Goal: Task Accomplishment & Management: Manage account settings

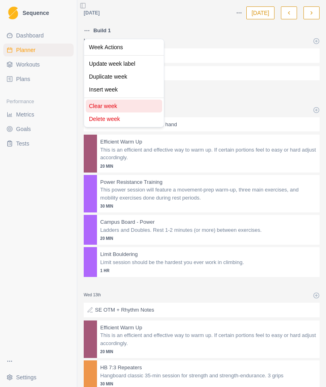
click at [100, 103] on div "Clear week" at bounding box center [124, 106] width 77 height 13
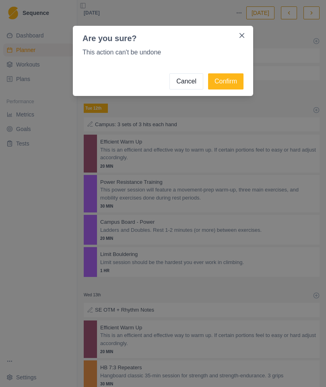
click at [222, 79] on button "Confirm" at bounding box center [225, 81] width 35 height 16
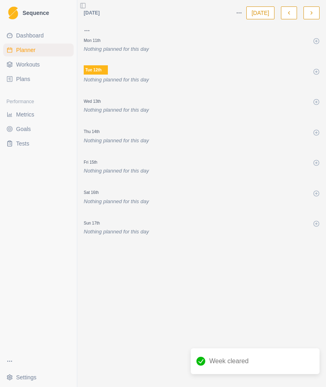
click at [26, 65] on span "Workouts" at bounding box center [28, 64] width 24 height 8
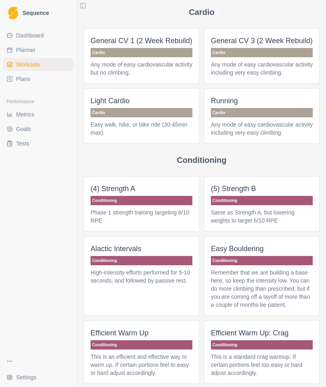
scroll to position [37, 0]
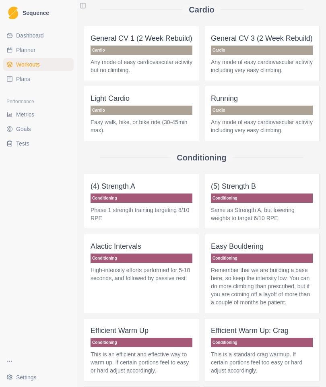
click at [160, 192] on p "(4) Strength A" at bounding box center [142, 185] width 102 height 11
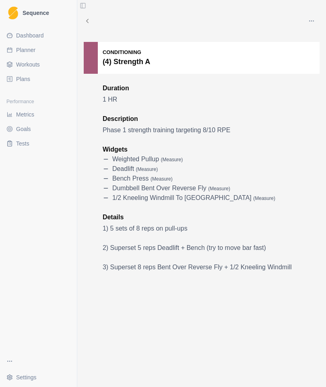
click at [314, 19] on icon "button" at bounding box center [312, 21] width 6 height 6
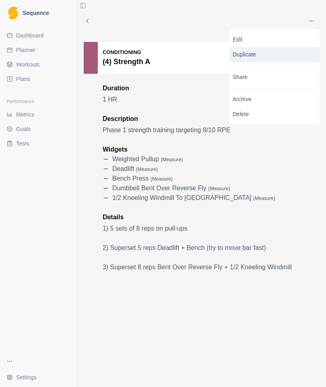
click at [253, 52] on p "Duplicate" at bounding box center [275, 54] width 90 height 15
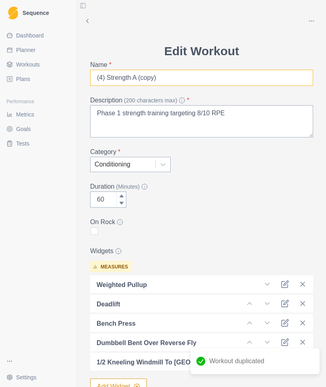
click at [214, 76] on input "(4) Strength A (copy)" at bounding box center [201, 78] width 223 height 16
click at [163, 77] on input "(4) Strength A (copy)" at bounding box center [201, 78] width 223 height 16
type input "(4) Strength A (phase 2)"
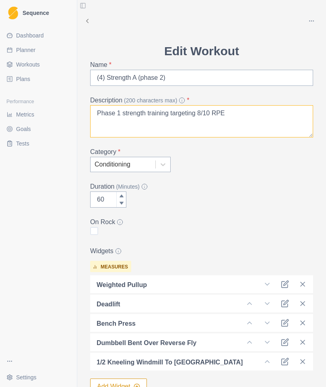
click at [124, 110] on textarea "Phase 1 strength training targeting 8/10 RPE" at bounding box center [201, 121] width 223 height 32
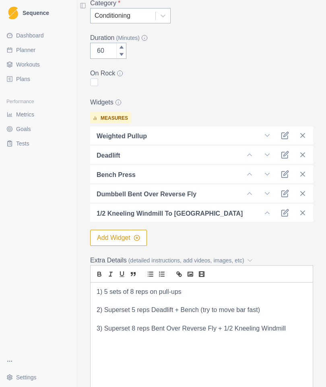
scroll to position [151, 0]
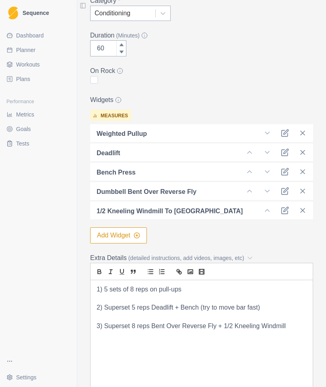
type textarea "Phase 2 strength training targeting 8/10 RPE"
click at [305, 152] on icon at bounding box center [303, 152] width 8 height 8
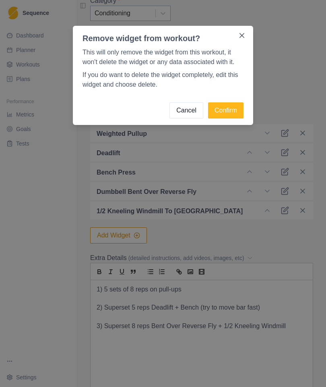
click at [230, 110] on button "Confirm" at bounding box center [225, 110] width 35 height 16
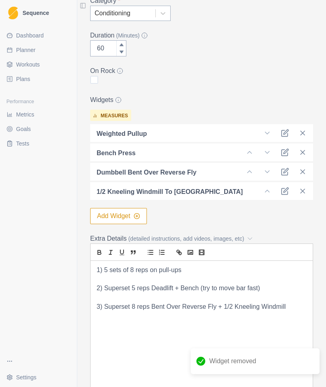
click at [306, 149] on icon at bounding box center [303, 152] width 8 height 8
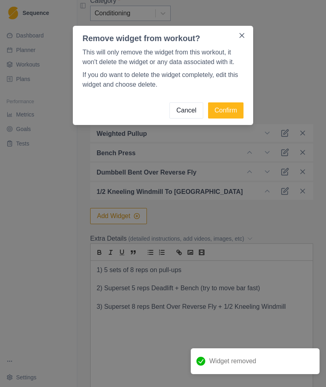
click at [230, 112] on button "Confirm" at bounding box center [225, 110] width 35 height 16
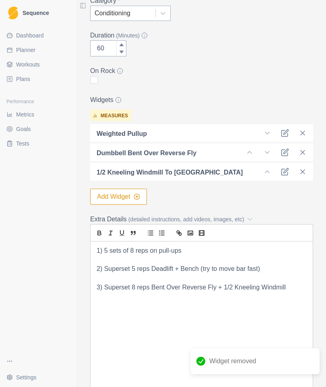
click at [305, 153] on icon at bounding box center [303, 152] width 8 height 8
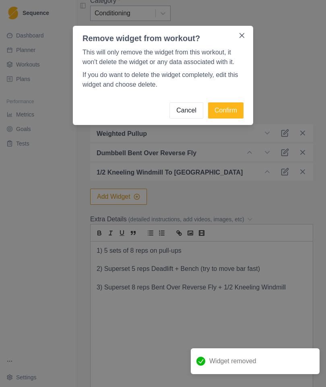
click at [227, 112] on button "Confirm" at bounding box center [225, 110] width 35 height 16
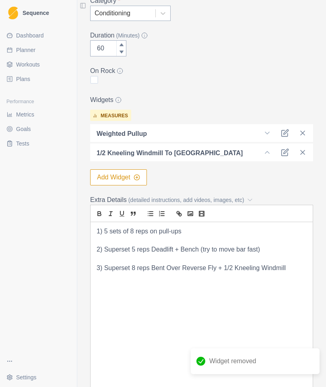
click at [306, 153] on icon at bounding box center [303, 152] width 8 height 8
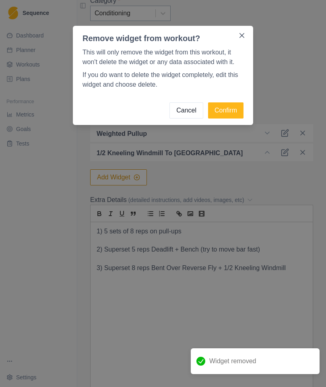
click at [229, 115] on button "Confirm" at bounding box center [225, 110] width 35 height 16
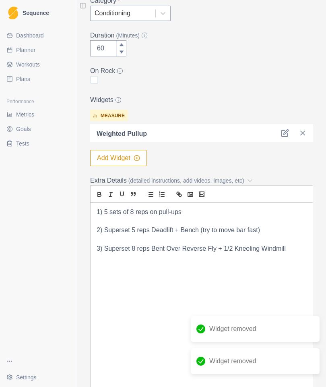
click at [132, 160] on button "Add Widget" at bounding box center [118, 158] width 57 height 16
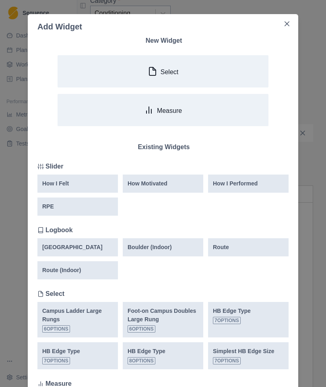
scroll to position [0, 0]
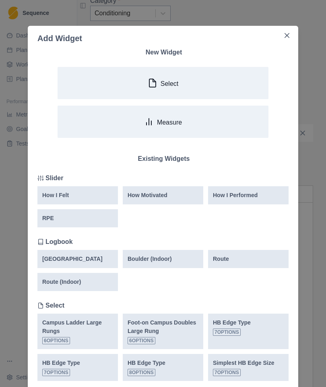
click at [214, 122] on button "Measure" at bounding box center [163, 122] width 211 height 32
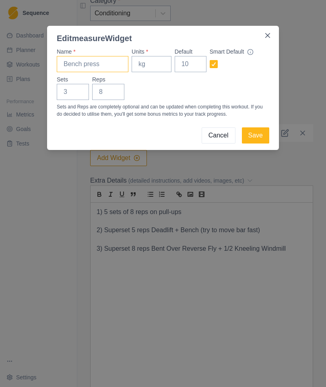
click at [104, 62] on input "Name *" at bounding box center [93, 64] width 72 height 16
type input "Weighted Pancake"
click at [158, 66] on input "Units *" at bounding box center [152, 64] width 40 height 16
type input "Lbs"
click at [261, 133] on button "Save" at bounding box center [255, 135] width 27 height 16
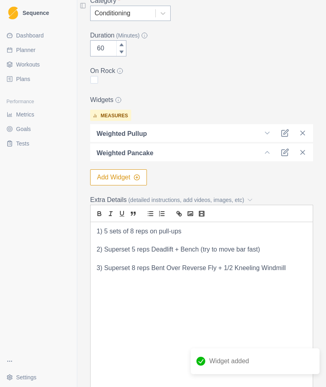
click at [140, 179] on icon "button" at bounding box center [137, 177] width 6 height 6
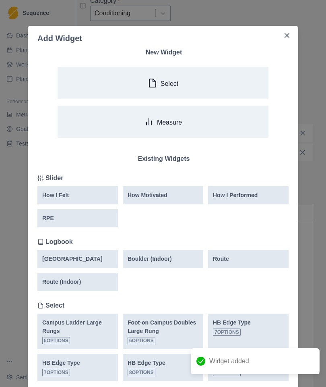
click at [203, 122] on button "Measure" at bounding box center [163, 122] width 211 height 32
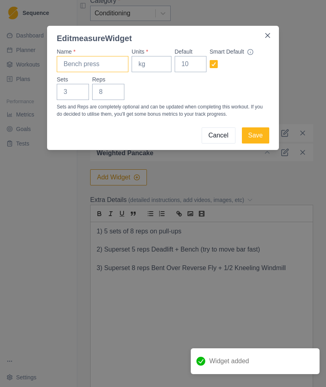
click at [116, 62] on input "Name *" at bounding box center [93, 64] width 72 height 16
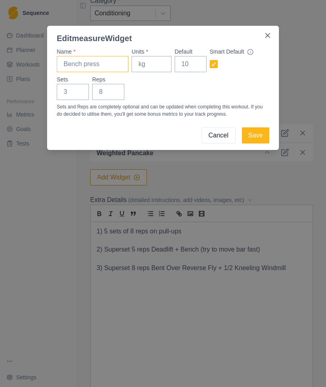
click at [105, 62] on input "Name *" at bounding box center [93, 64] width 72 height 16
type input "One Arm Overhead Press"
click at [152, 69] on input "Units *" at bounding box center [152, 64] width 40 height 16
type input "Lbs"
click at [259, 135] on button "Save" at bounding box center [255, 135] width 27 height 16
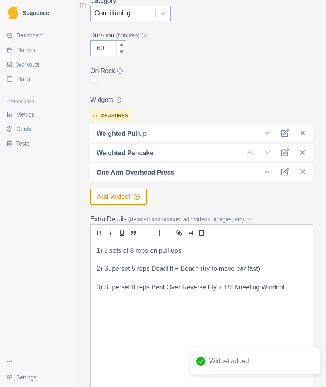
click at [140, 197] on icon "button" at bounding box center [137, 196] width 6 height 6
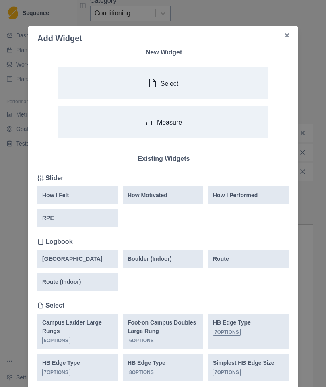
click at [214, 123] on button "Measure" at bounding box center [163, 122] width 211 height 32
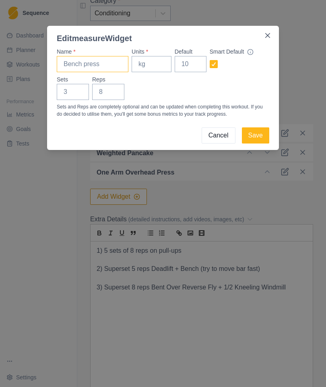
click at [104, 60] on input "Name *" at bounding box center [93, 64] width 72 height 16
type input "45* Leverage Lockoff (120/90)"
click at [160, 65] on input "Units *" at bounding box center [152, 64] width 40 height 16
type input "Reps"
click at [195, 63] on input "Default" at bounding box center [191, 64] width 32 height 16
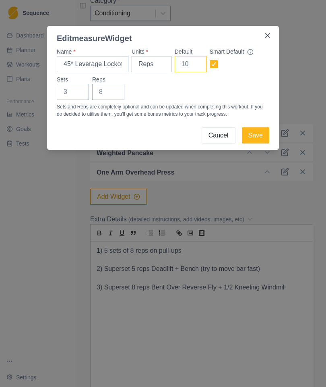
type input "6"
click at [257, 138] on button "Save" at bounding box center [255, 135] width 27 height 16
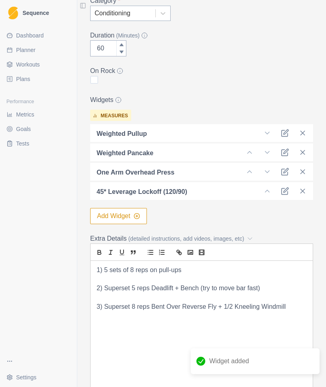
scroll to position [154, 0]
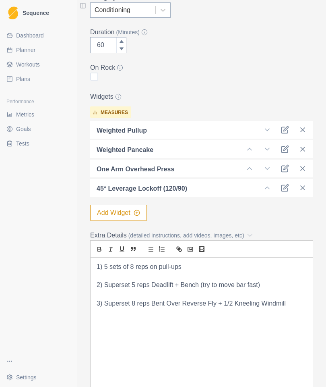
click at [209, 282] on p "2) Superset 5 reps Deadlift + Bench (try to move bar fast)" at bounding box center [202, 284] width 210 height 9
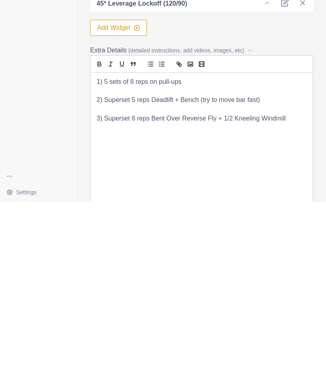
click at [135, 262] on p "1) 5 sets of 8 reps on pull-ups" at bounding box center [202, 266] width 210 height 9
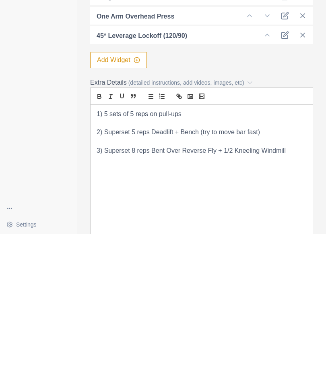
click at [136, 280] on p "2) Superset 5 reps Deadlift + Bench (try to move bar fast)" at bounding box center [202, 284] width 210 height 9
click at [173, 280] on p "2) Superset 5 reps Deadlift + Bench (try to move bar fast)" at bounding box center [202, 284] width 210 height 9
click at [165, 280] on p "2) Superset 5 reps Deadlift + Bench (try to move bar fast)" at bounding box center [202, 284] width 210 height 9
click at [201, 280] on p "2) Superset 5 reps pancake + Bench (try to move bar fast)" at bounding box center [202, 284] width 210 height 9
click at [260, 280] on p "2) Superset 5 reps pancake + Bench (try to move bar fast)" at bounding box center [202, 284] width 210 height 9
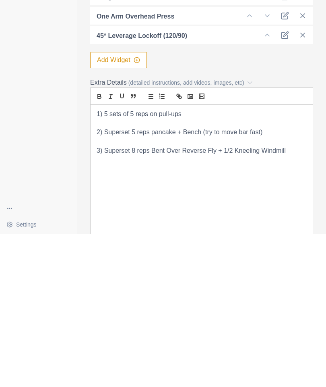
click at [267, 280] on p "2) Superset 5 reps pancake + Bench (try to move bar fast)" at bounding box center [202, 284] width 210 height 9
click at [282, 299] on p "3) Superset 8 reps Bent Over Reverse Fly + 1/2 Kneeling Windmill" at bounding box center [202, 303] width 210 height 9
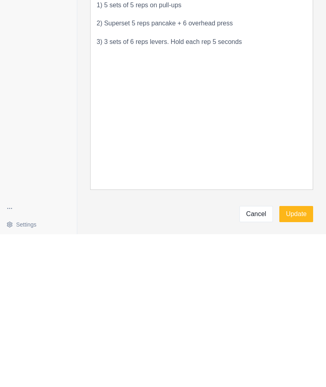
scroll to position [263, 0]
click at [311, 149] on div "1) 5 sets of 5 reps on pull-ups 2) Superset 5 reps pancake + 6 overhead press 3…" at bounding box center [202, 245] width 222 height 193
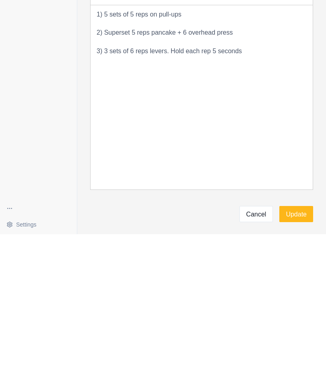
click at [266, 199] on p "3) 3 sets of 6 reps levers. Hold each rep 5 seconds" at bounding box center [202, 203] width 210 height 9
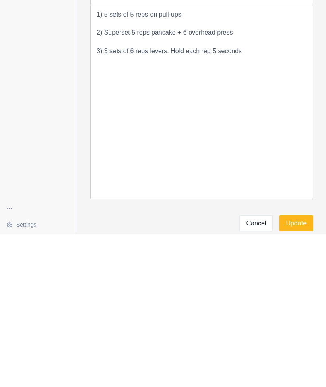
click at [309, 158] on div "1) 5 sets of 5 reps on pull-ups 2) Superset 5 reps pancake + 6 overhead press 3…" at bounding box center [202, 254] width 222 height 193
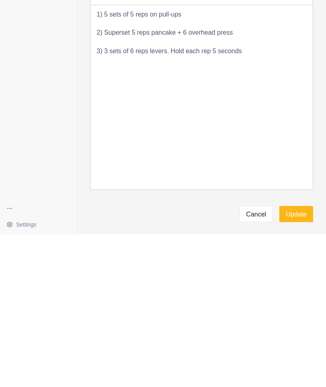
click at [311, 158] on div "1) 5 sets of 5 reps on pull-ups 2) Superset 5 reps pancake + 6 overhead press 3…" at bounding box center [202, 250] width 222 height 185
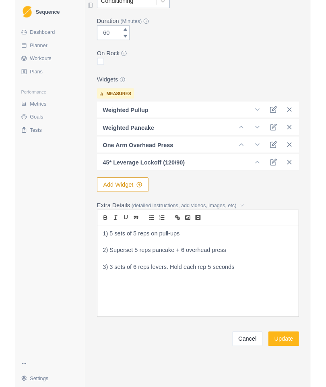
scroll to position [156, 0]
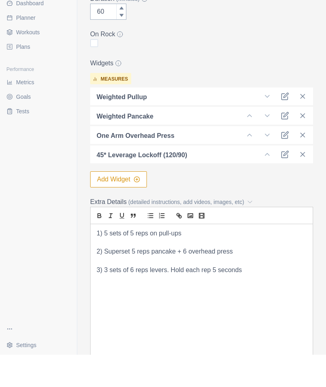
click at [244, 288] on p at bounding box center [202, 292] width 210 height 9
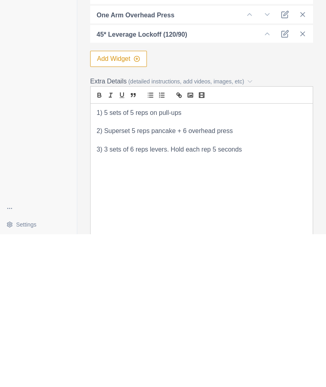
click at [254, 298] on p "3) 3 sets of 6 reps levers. Hold each rep 5 seconds" at bounding box center [202, 302] width 210 height 9
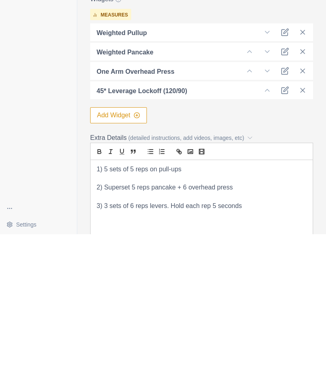
scroll to position [100, 0]
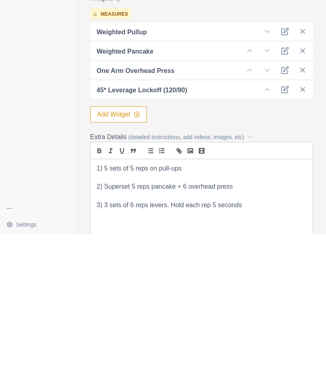
click at [202, 300] on icon "video" at bounding box center [201, 303] width 7 height 7
click at [241, 326] on p at bounding box center [202, 330] width 210 height 9
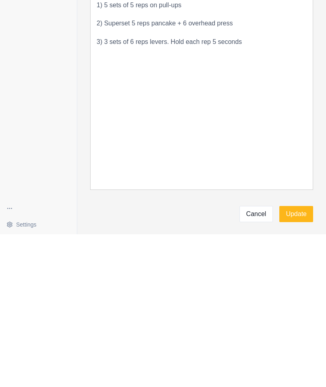
scroll to position [263, 0]
click at [296, 359] on button "Update" at bounding box center [297, 367] width 34 height 16
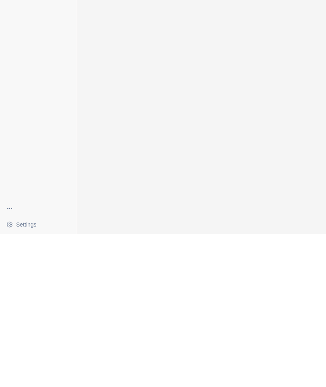
scroll to position [0, 0]
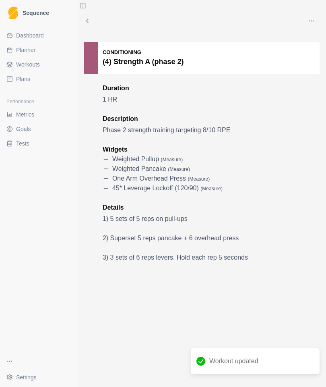
click at [35, 99] on div "Performance" at bounding box center [38, 101] width 71 height 13
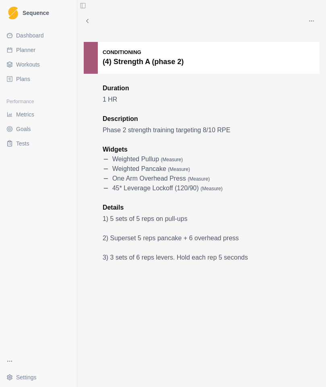
click at [34, 99] on div "Performance" at bounding box center [38, 101] width 71 height 13
click at [24, 50] on span "Planner" at bounding box center [25, 50] width 19 height 8
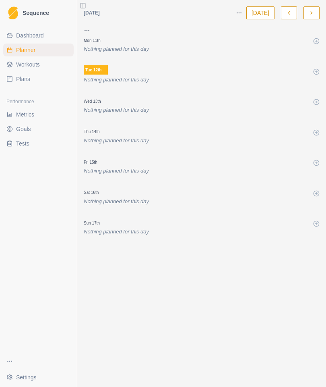
click at [313, 40] on icon at bounding box center [316, 41] width 6 height 6
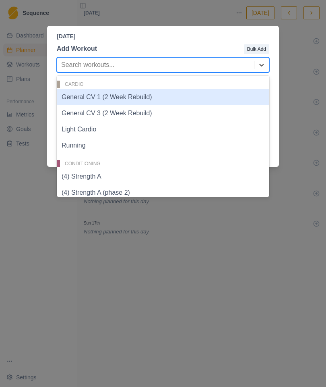
type input "2"
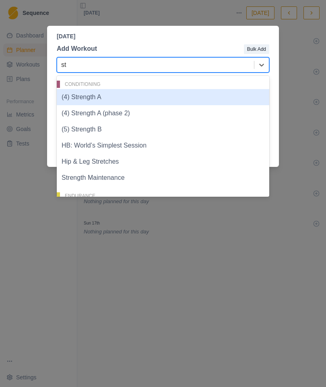
type input "str"
click at [120, 119] on div "(4) Strength A (phase 2)" at bounding box center [163, 113] width 213 height 16
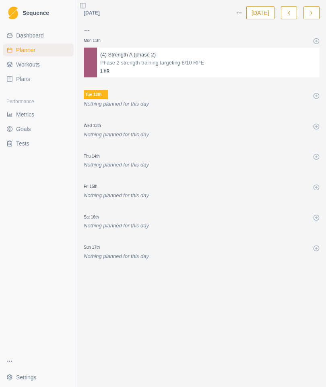
click at [231, 65] on p "Phase 2 strength training targeting 8/10 RPE" at bounding box center [208, 63] width 216 height 8
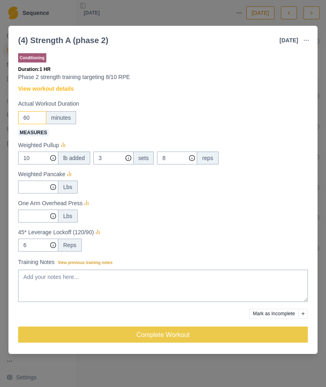
click at [40, 114] on input "60" at bounding box center [32, 117] width 28 height 13
type input "6"
type input "45"
click at [39, 163] on input "10" at bounding box center [38, 157] width 40 height 13
type input "1"
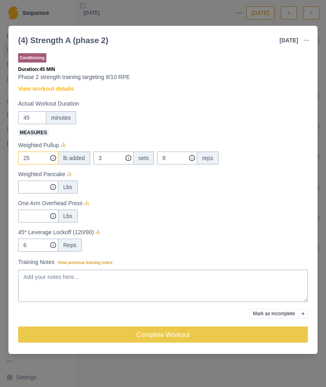
type input "25"
click at [109, 163] on input "3" at bounding box center [113, 157] width 40 height 13
type input "5"
click at [179, 155] on input "8" at bounding box center [177, 157] width 40 height 13
type input "5"
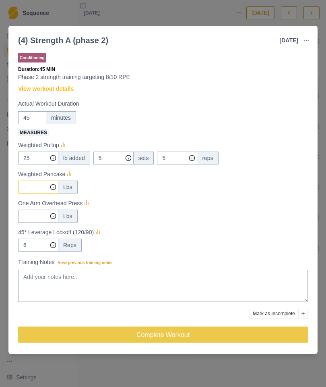
click at [37, 164] on input "Measures" at bounding box center [38, 157] width 40 height 13
type input "15"
click at [147, 185] on div "15 Lbs" at bounding box center [163, 186] width 290 height 13
click at [72, 171] on icon at bounding box center [69, 174] width 8 height 8
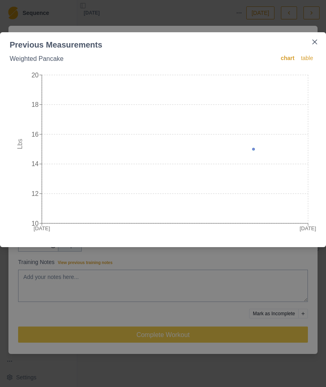
click at [314, 39] on button "Close" at bounding box center [315, 41] width 13 height 13
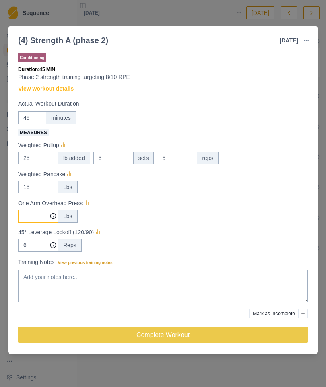
click at [37, 216] on input "Measures" at bounding box center [38, 215] width 40 height 13
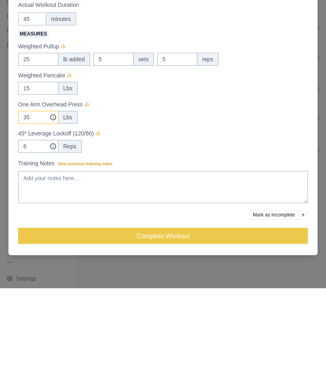
type input "35"
click at [249, 239] on div "6 Reps" at bounding box center [163, 245] width 290 height 13
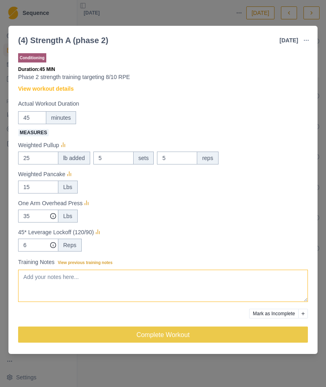
click at [156, 284] on textarea "Training Notes View previous training notes" at bounding box center [163, 286] width 290 height 32
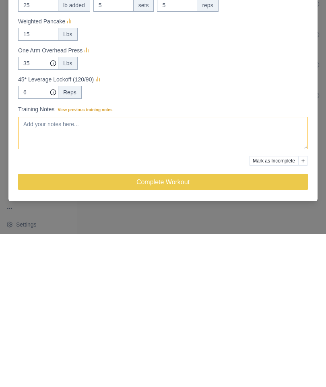
type textarea "M"
type textarea "Takes less time and overall less fatiguing than first strength phase"
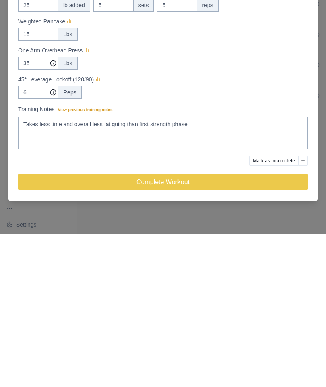
click at [245, 326] on button "Complete Workout" at bounding box center [163, 334] width 290 height 16
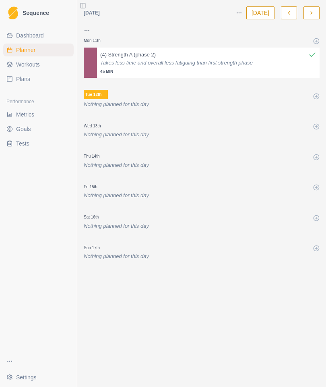
click at [243, 59] on p "Takes less time and overall less fatiguing than first strength phase" at bounding box center [208, 63] width 216 height 8
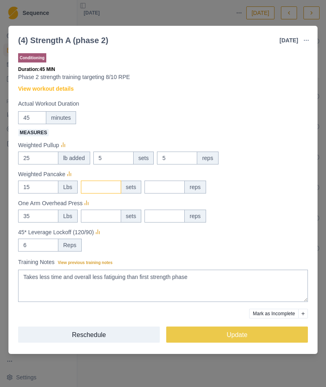
click at [106, 164] on input "Measures" at bounding box center [113, 157] width 40 height 13
type input "4"
click at [170, 164] on input "Measures" at bounding box center [177, 157] width 40 height 13
type input "5"
click at [93, 164] on input "Measures" at bounding box center [113, 157] width 40 height 13
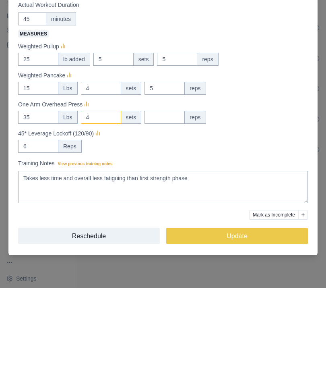
type input "4"
click at [170, 151] on input "Measures" at bounding box center [177, 157] width 40 height 13
type input "6"
click at [280, 209] on div "35 Lbs 4 sets 6 reps" at bounding box center [163, 215] width 290 height 13
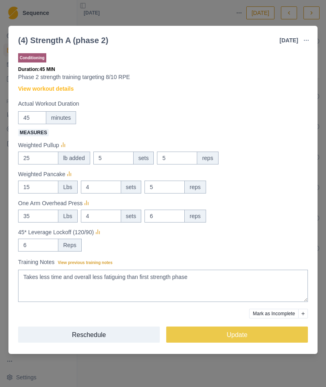
click at [264, 331] on button "Update" at bounding box center [237, 334] width 142 height 16
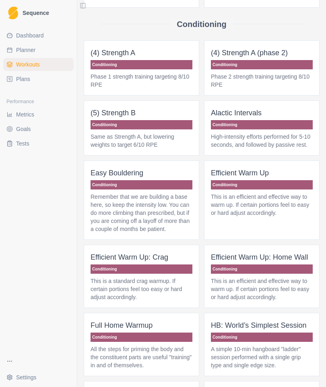
scroll to position [166, 0]
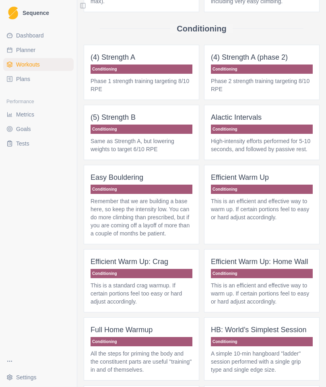
click at [280, 74] on p "Conditioning" at bounding box center [262, 68] width 102 height 9
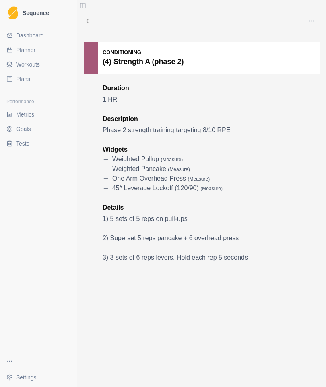
click at [315, 21] on button "button" at bounding box center [312, 21] width 16 height 16
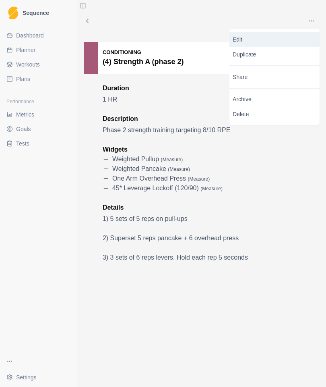
click at [279, 39] on p "Edit" at bounding box center [275, 39] width 84 height 8
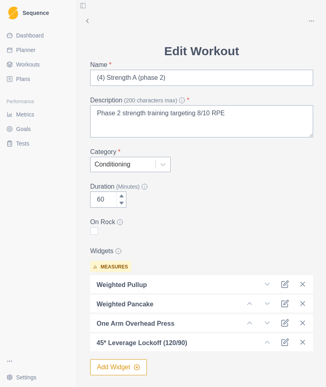
click at [288, 284] on icon at bounding box center [285, 284] width 8 height 8
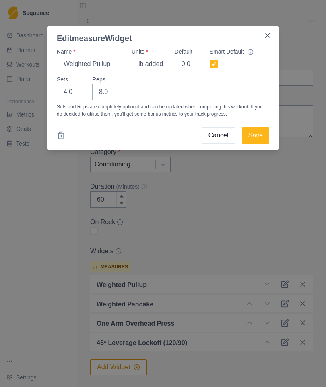
click at [71, 88] on input "4.0" at bounding box center [73, 92] width 32 height 16
click at [219, 133] on button "Cancel" at bounding box center [219, 135] width 34 height 16
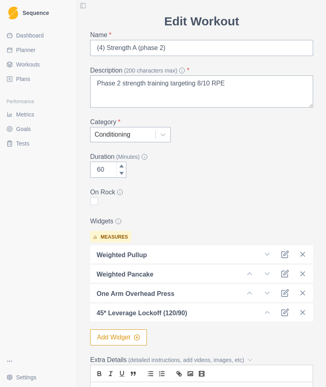
scroll to position [39, 0]
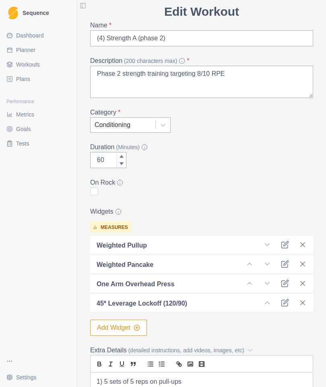
click at [287, 261] on icon at bounding box center [285, 264] width 8 height 8
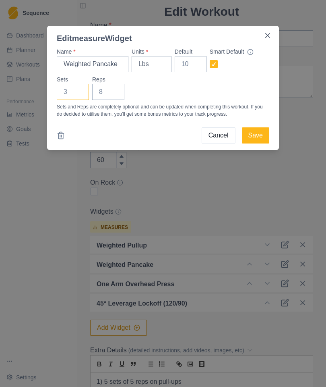
click at [74, 91] on input "Sets" at bounding box center [73, 92] width 32 height 16
type input "4"
click at [110, 91] on input "Reps" at bounding box center [108, 92] width 32 height 16
type input "5"
click at [259, 133] on button "Save" at bounding box center [255, 135] width 27 height 16
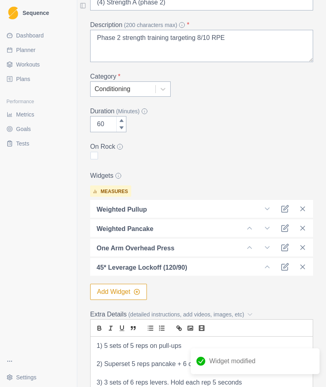
scroll to position [80, 0]
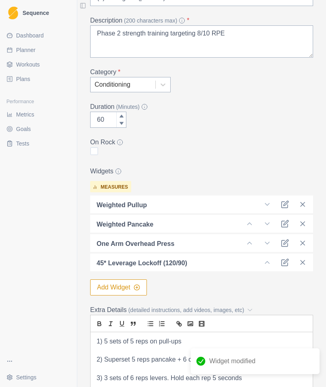
click at [289, 242] on icon at bounding box center [285, 243] width 8 height 8
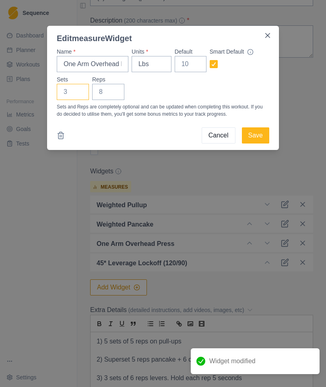
click at [74, 92] on input "Sets" at bounding box center [73, 92] width 32 height 16
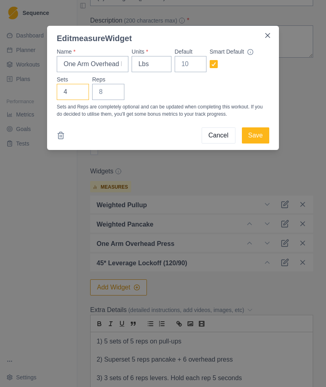
type input "4"
click at [107, 93] on input "Reps" at bounding box center [108, 92] width 32 height 16
type input "6"
click at [256, 131] on button "Save" at bounding box center [255, 135] width 27 height 16
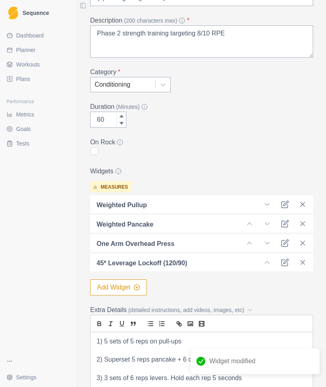
click at [288, 262] on icon at bounding box center [285, 262] width 8 height 8
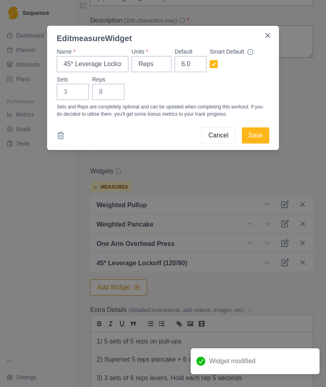
click at [261, 133] on button "Save" at bounding box center [255, 135] width 27 height 16
